Goal: Obtain resource: Download file/media

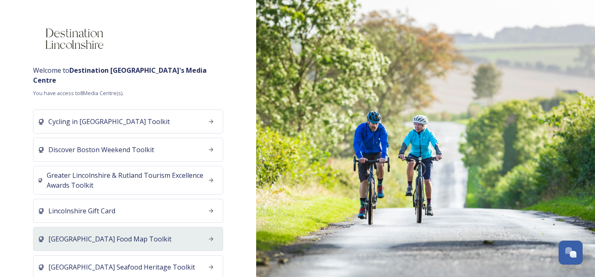
scroll to position [17, 0]
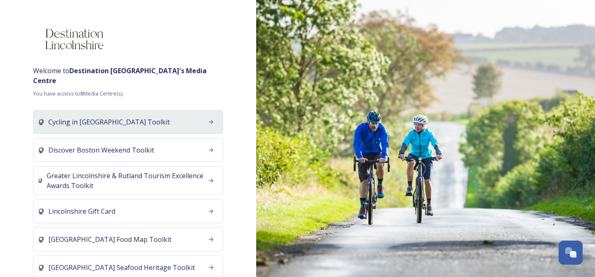
click at [191, 110] on div "Cycling in [GEOGRAPHIC_DATA] Toolkit" at bounding box center [128, 122] width 190 height 24
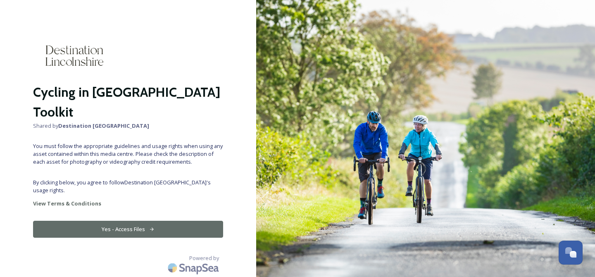
click at [129, 221] on button "Yes - Access Files" at bounding box center [128, 229] width 190 height 17
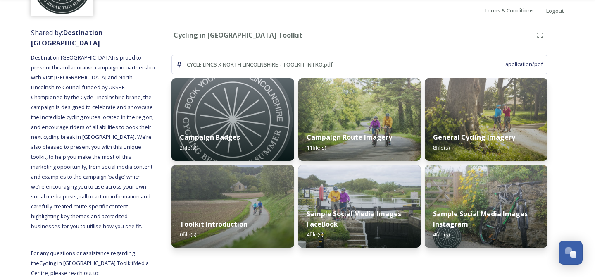
scroll to position [82, 0]
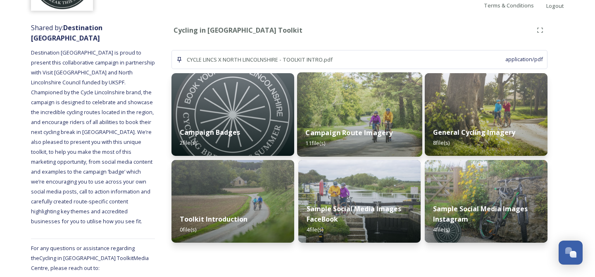
click at [373, 106] on img at bounding box center [359, 114] width 125 height 84
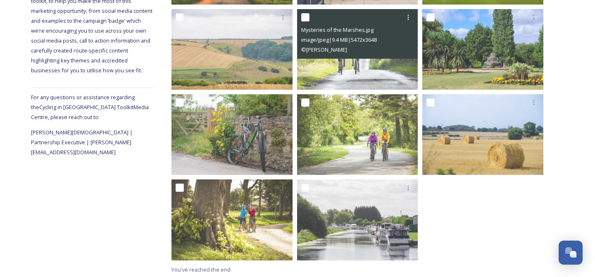
scroll to position [234, 0]
